Goal: Task Accomplishment & Management: Manage account settings

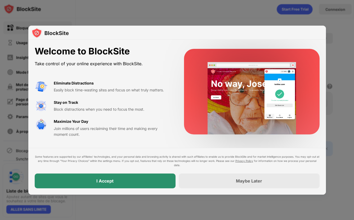
click at [121, 180] on div "I Accept" at bounding box center [105, 181] width 141 height 15
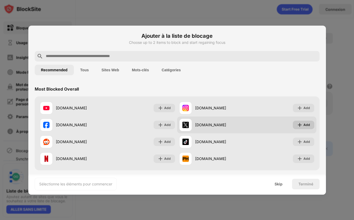
click at [303, 125] on div "Add" at bounding box center [306, 124] width 7 height 5
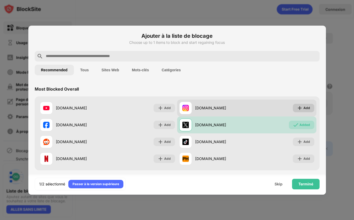
click at [304, 108] on div "Add" at bounding box center [306, 108] width 7 height 5
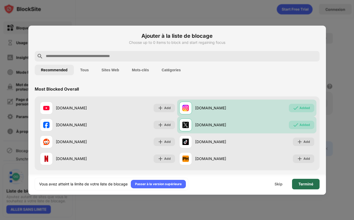
click at [302, 184] on div "Terminé" at bounding box center [305, 184] width 15 height 4
